Goal: Transaction & Acquisition: Obtain resource

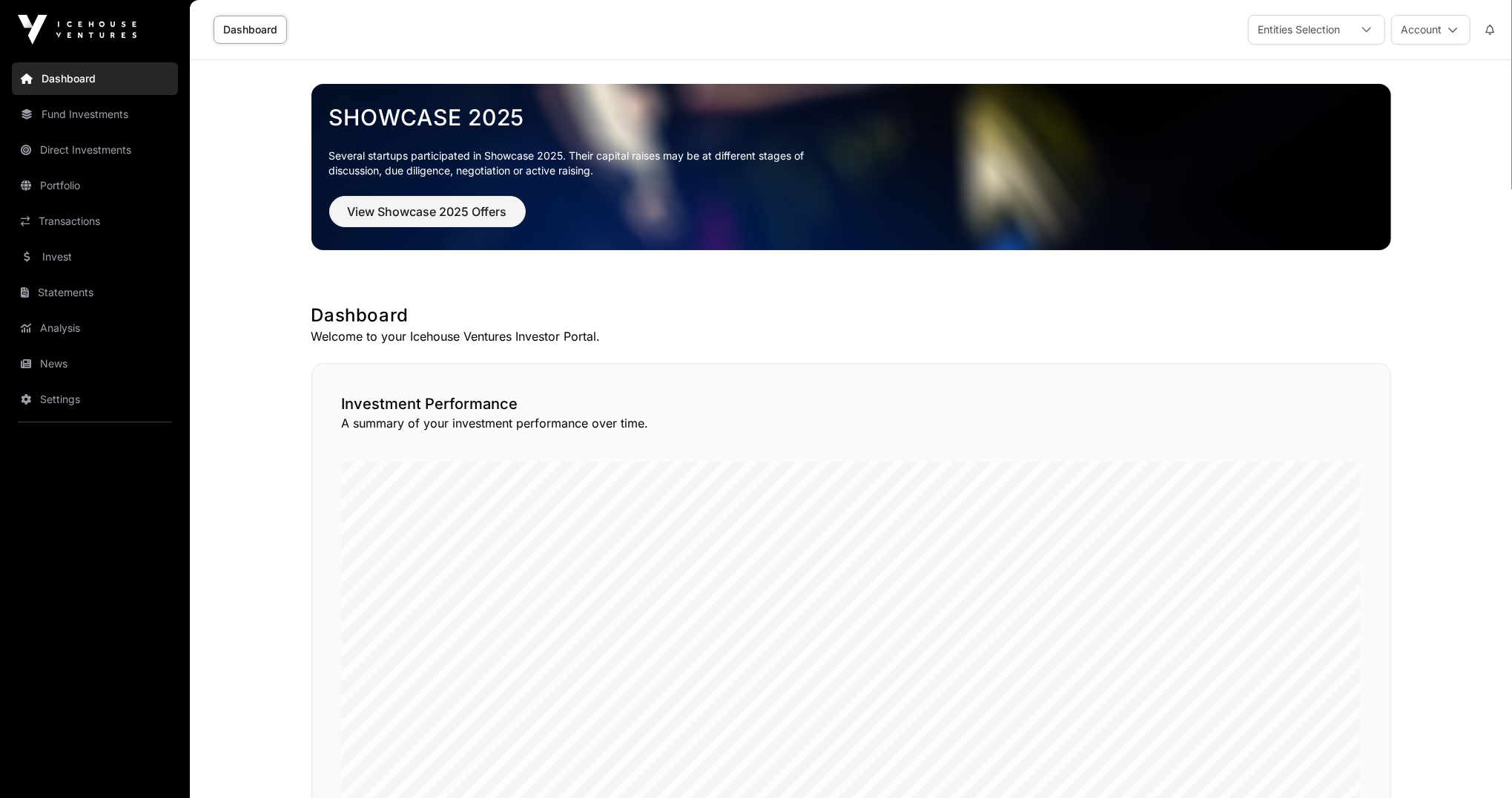
scroll to position [1, 0]
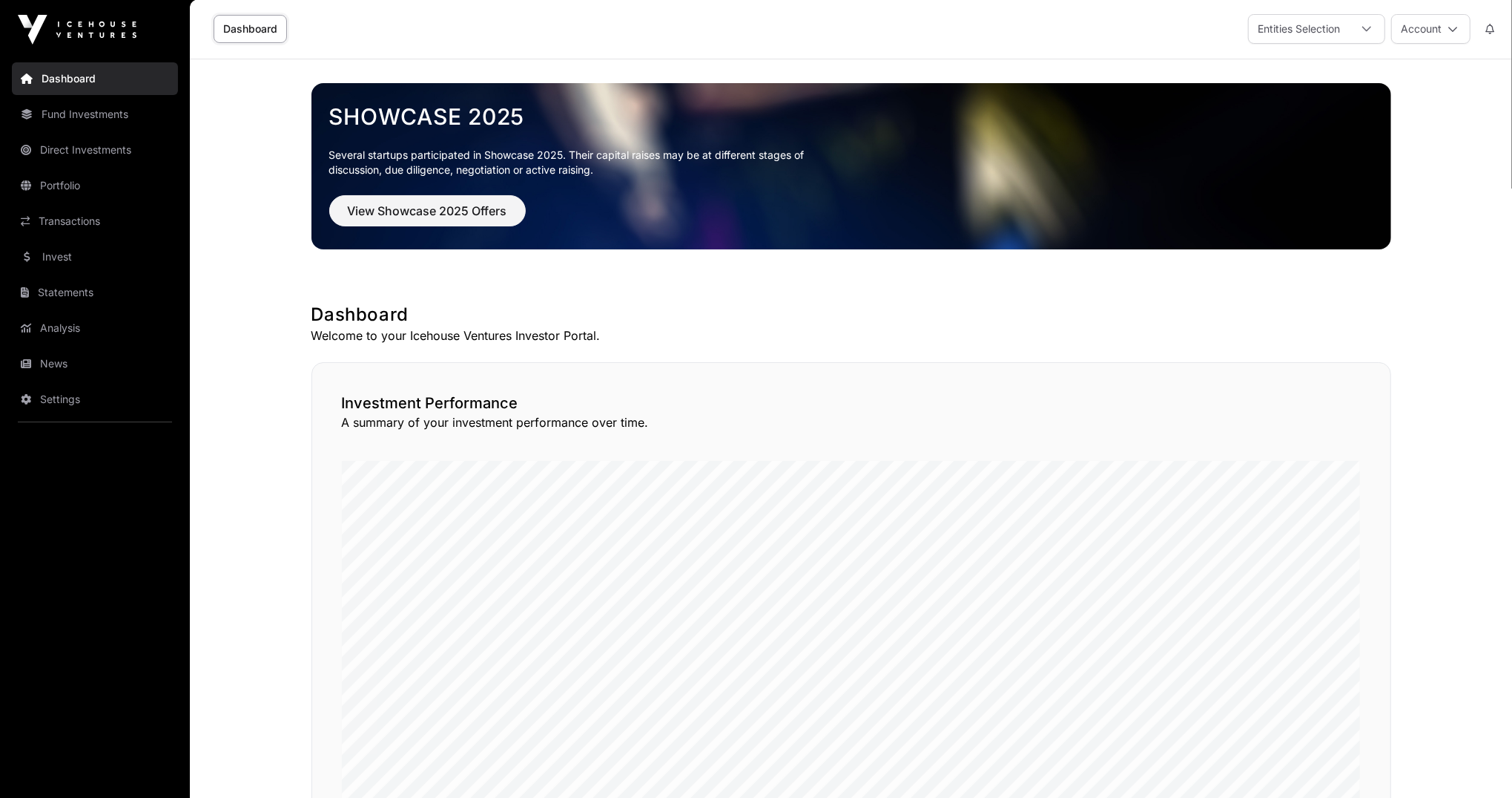
click at [123, 121] on link "Fund Investments" at bounding box center [95, 114] width 166 height 33
click at [115, 117] on link "Fund Investments" at bounding box center [95, 114] width 166 height 33
click at [60, 186] on link "Portfolio" at bounding box center [95, 186] width 166 height 33
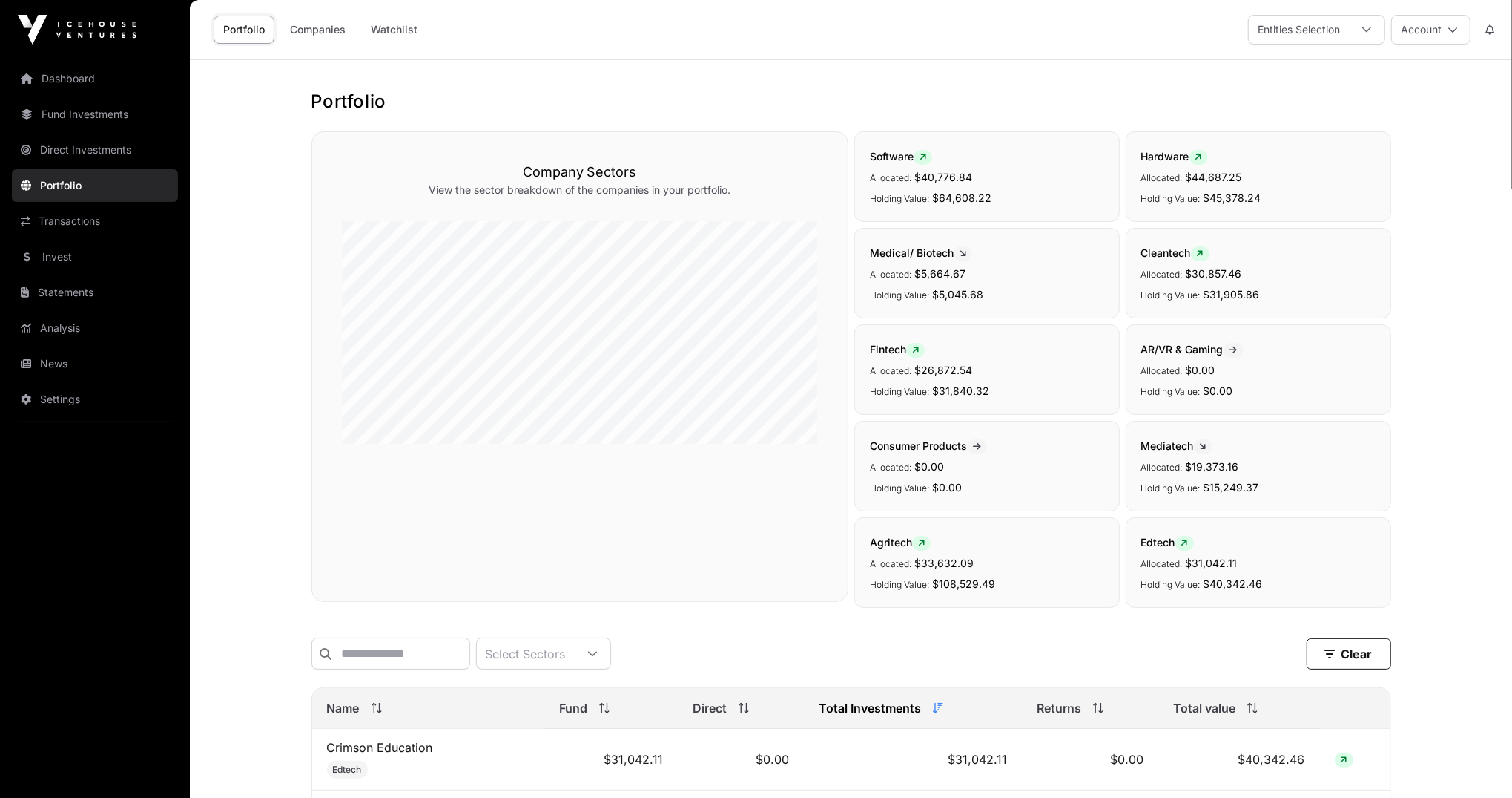
click at [92, 151] on link "Direct Investments" at bounding box center [95, 150] width 166 height 33
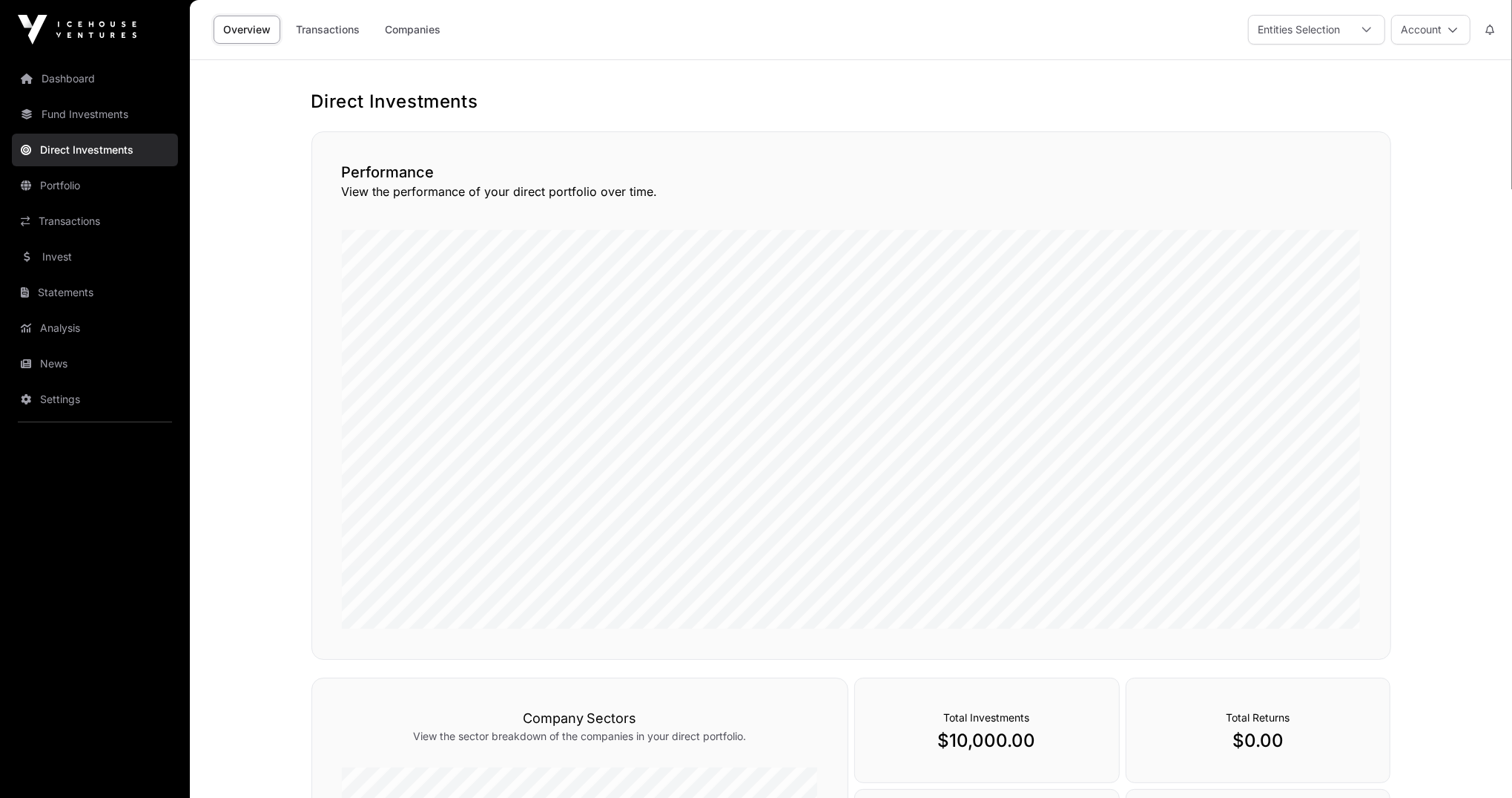
click at [70, 180] on link "Portfolio" at bounding box center [95, 186] width 166 height 33
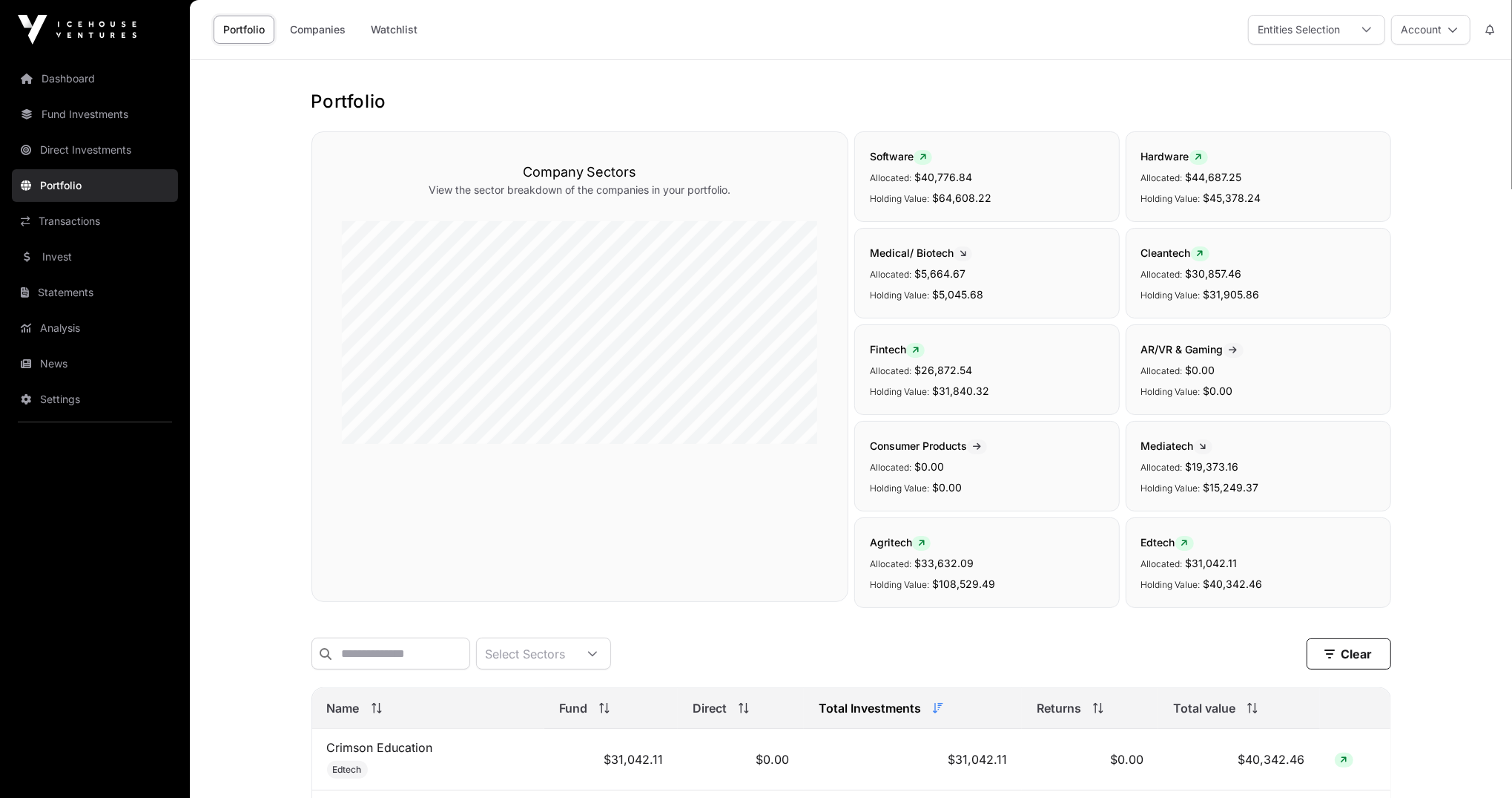
click at [62, 265] on link "Invest" at bounding box center [95, 257] width 166 height 33
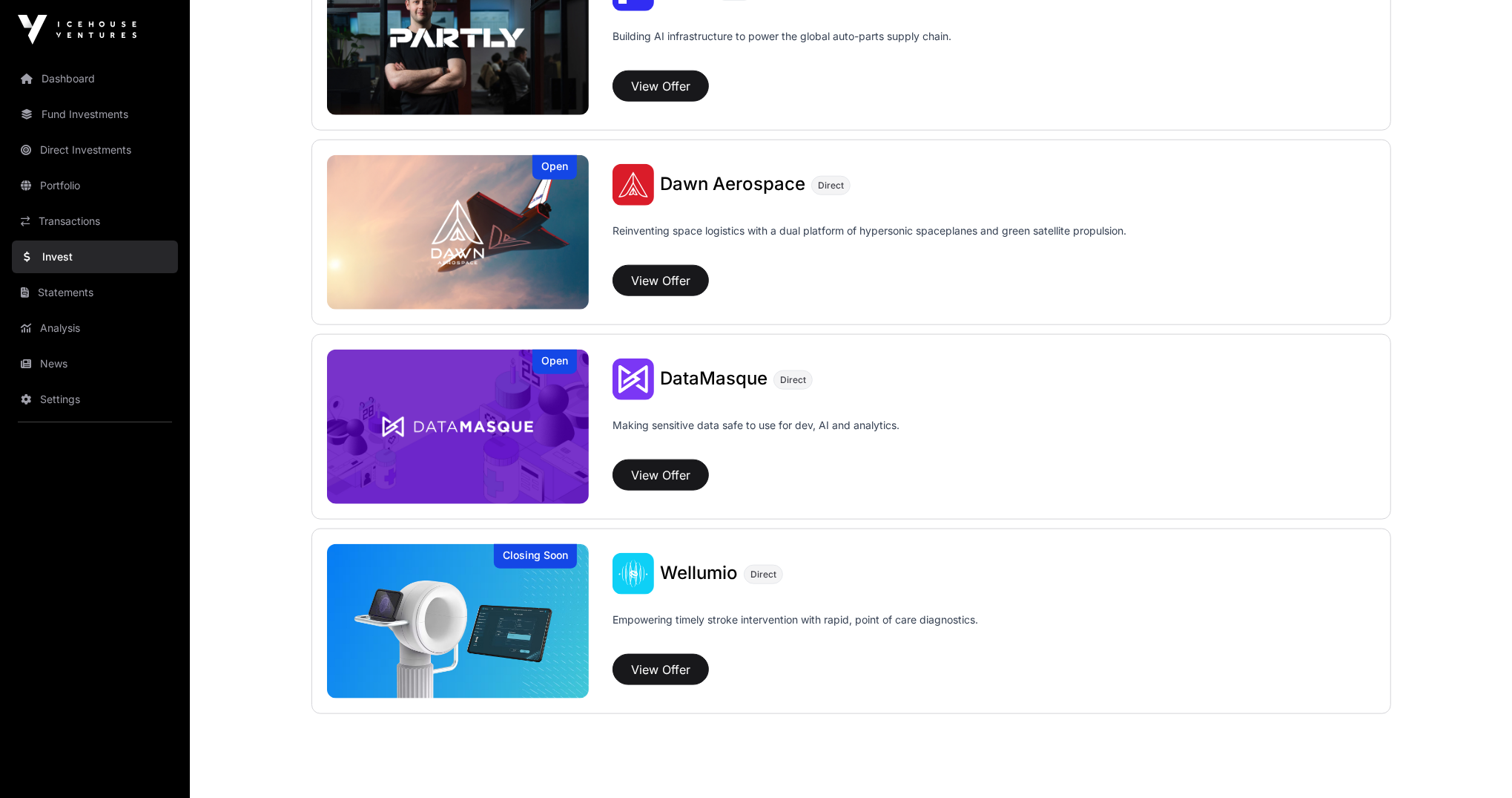
scroll to position [1449, 0]
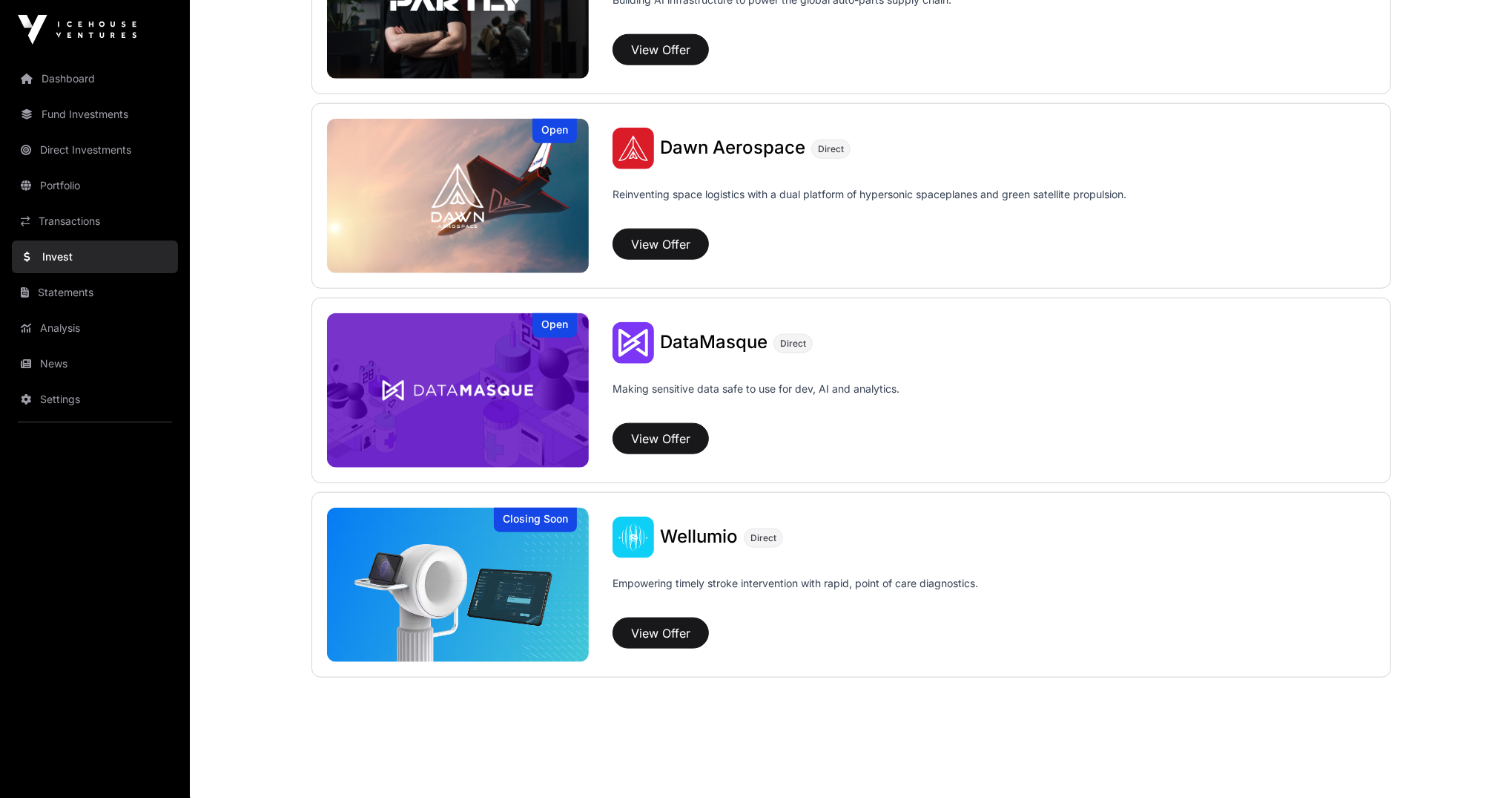
click at [381, 590] on img at bounding box center [458, 585] width 263 height 155
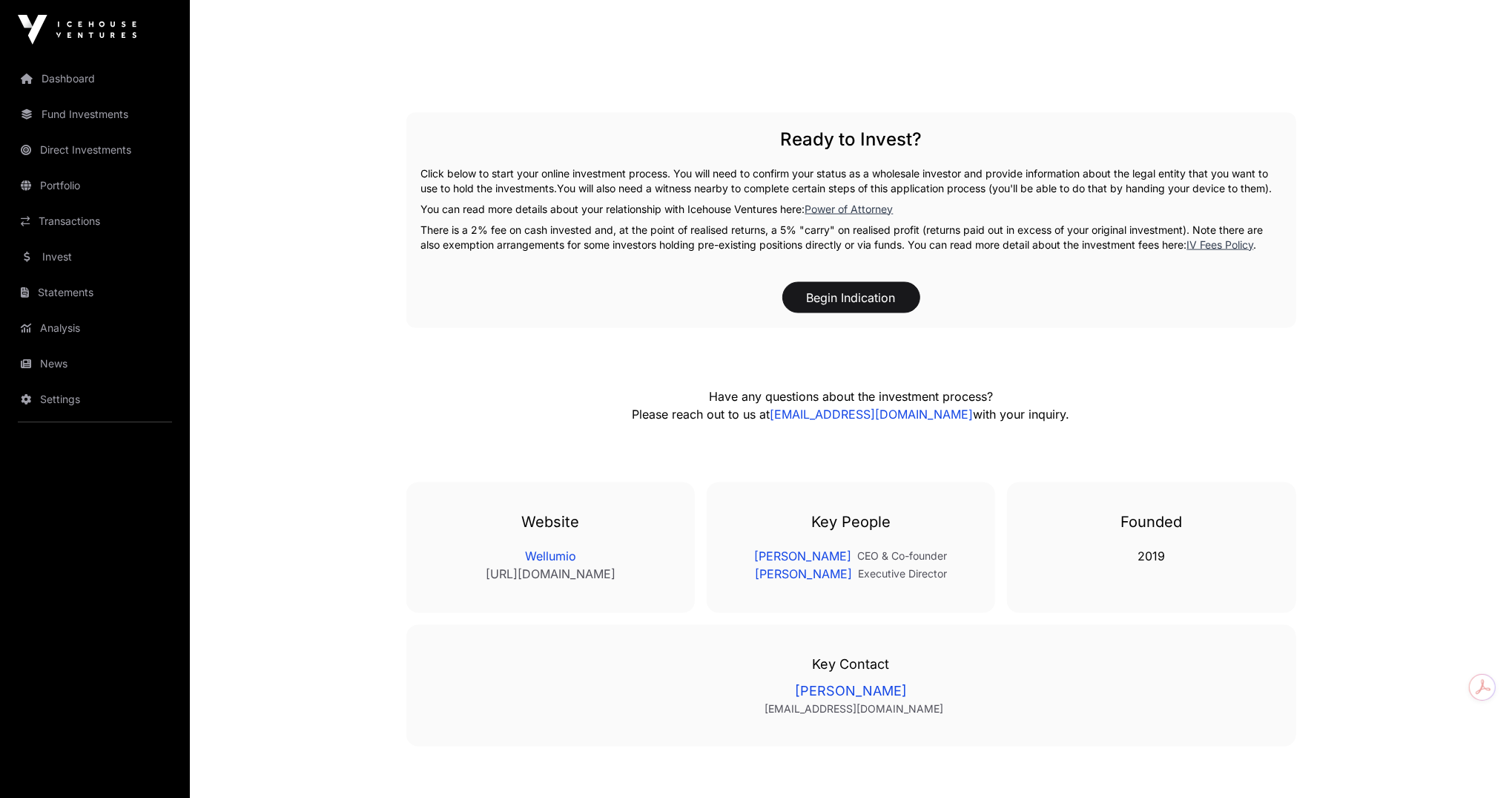
scroll to position [2141, 0]
